Goal: Task Accomplishment & Management: Use online tool/utility

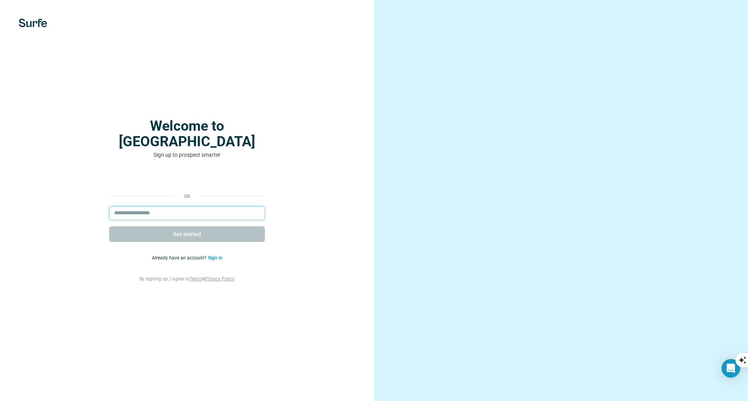
click at [219, 206] on input "email" at bounding box center [187, 213] width 156 height 14
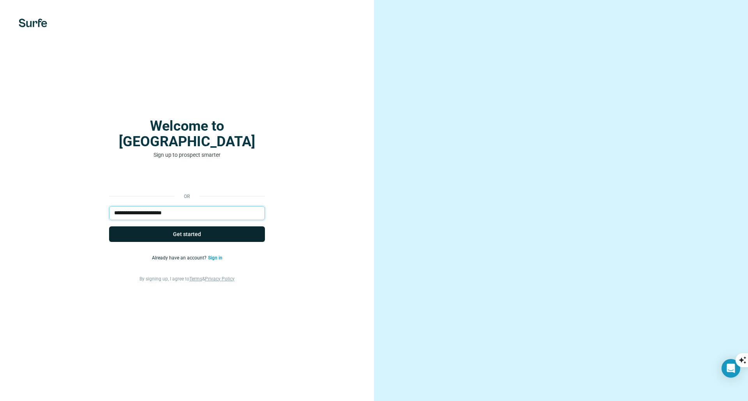
type input "**********"
click at [217, 227] on button "Get started" at bounding box center [187, 235] width 156 height 16
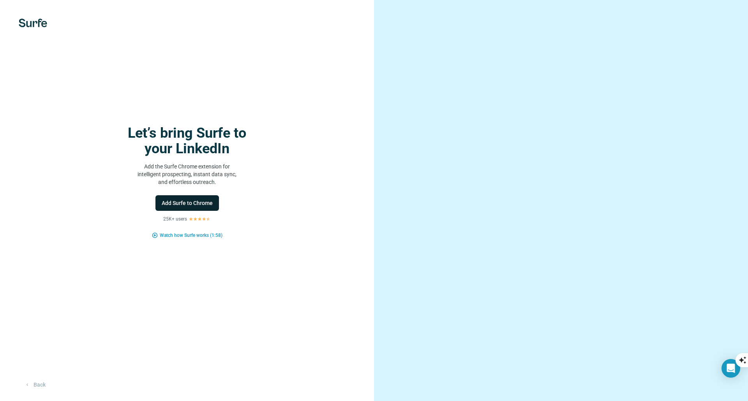
click at [192, 204] on span "Add Surfe to Chrome" at bounding box center [187, 203] width 51 height 8
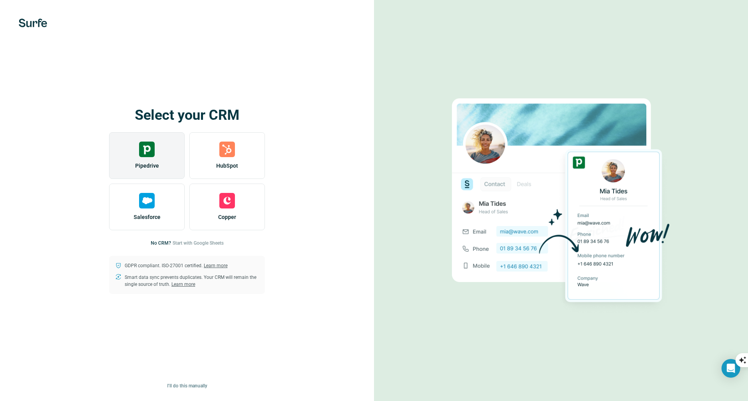
click at [145, 155] on img at bounding box center [147, 150] width 16 height 16
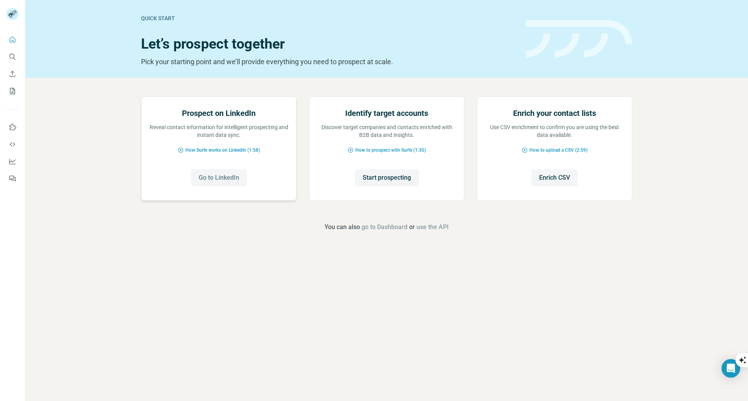
click at [224, 183] on span "Go to LinkedIn" at bounding box center [219, 177] width 40 height 9
click at [217, 154] on span "How Surfe works on LinkedIn (1:58)" at bounding box center [222, 150] width 74 height 7
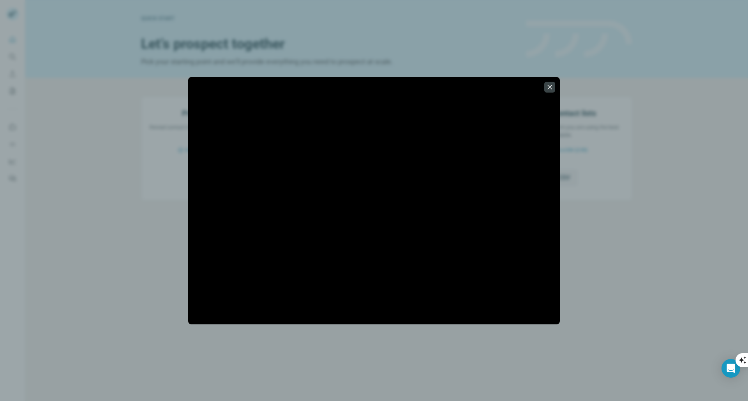
click at [540, 368] on div at bounding box center [374, 200] width 748 height 401
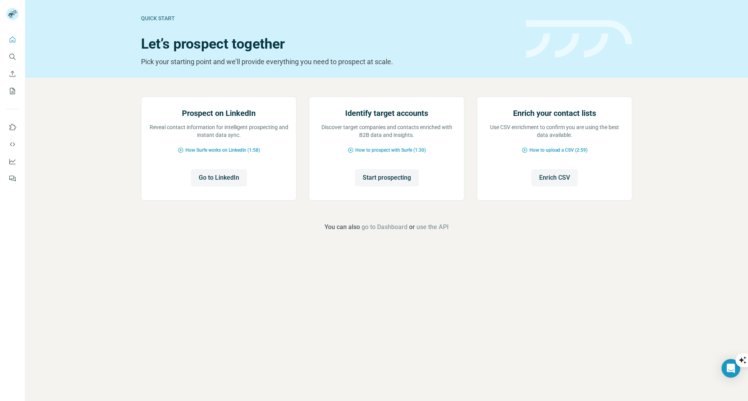
click at [584, 232] on footer "You can also go to Dashboard or use the API" at bounding box center [386, 227] width 679 height 9
click at [383, 232] on span "go to Dashboard" at bounding box center [384, 227] width 46 height 9
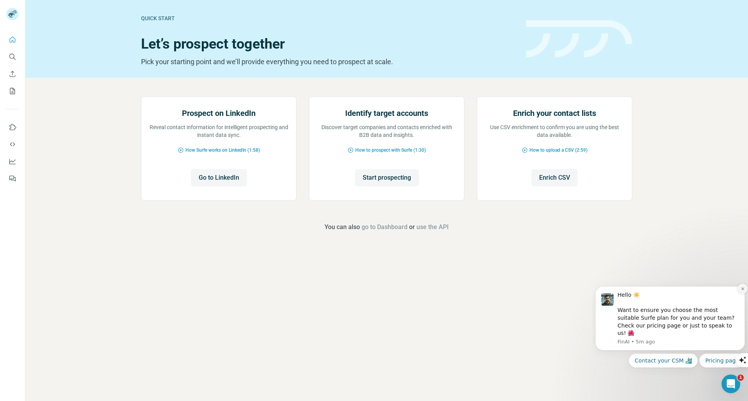
click at [740, 291] on icon "Dismiss notification" at bounding box center [742, 289] width 4 height 4
